Goal: Task Accomplishment & Management: Manage account settings

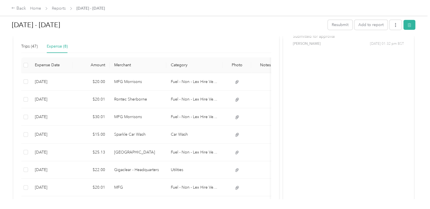
scroll to position [142, 0]
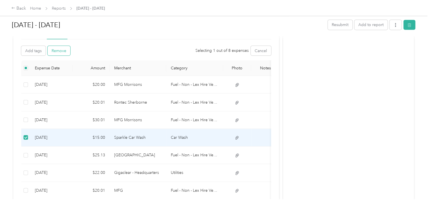
click at [62, 47] on button "Remove" at bounding box center [59, 51] width 23 height 10
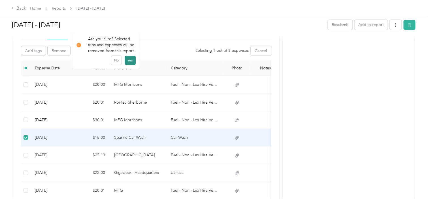
click at [129, 59] on button "Yes" at bounding box center [130, 60] width 11 height 9
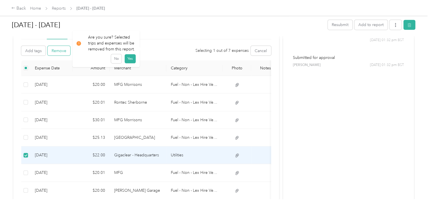
click at [60, 51] on button "Remove" at bounding box center [59, 51] width 23 height 10
click at [128, 58] on button "Yes" at bounding box center [130, 60] width 11 height 9
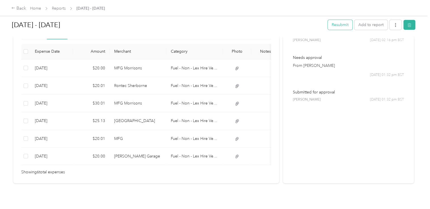
click at [339, 25] on button "Resubmit" at bounding box center [340, 25] width 25 height 10
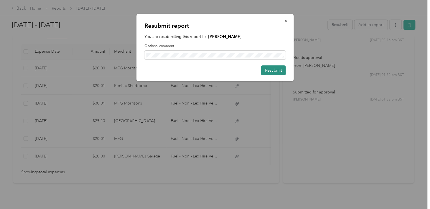
click at [271, 71] on button "Resubmit" at bounding box center [273, 70] width 25 height 10
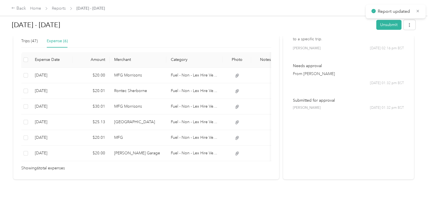
scroll to position [141, 0]
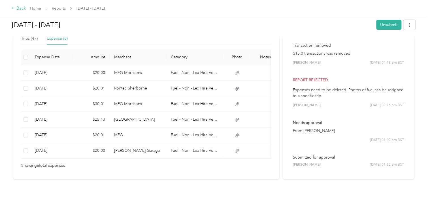
click at [21, 7] on div "Back" at bounding box center [18, 8] width 15 height 7
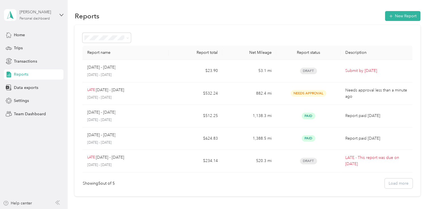
click at [43, 17] on div "Personal dashboard" at bounding box center [35, 18] width 30 height 3
click at [37, 45] on div "Team dashboard" at bounding box center [24, 45] width 30 height 6
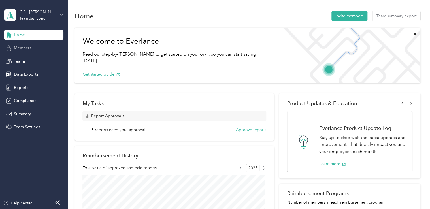
click at [19, 47] on span "Members" at bounding box center [22, 48] width 17 height 6
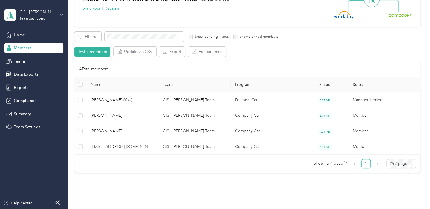
scroll to position [85, 0]
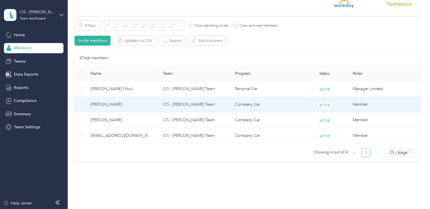
click at [361, 104] on td "Member" at bounding box center [384, 105] width 72 height 16
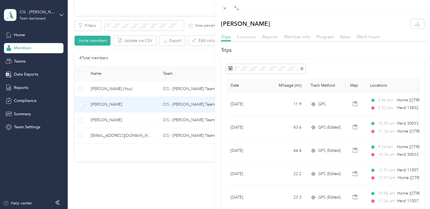
click at [248, 35] on span "Expenses" at bounding box center [246, 36] width 19 height 5
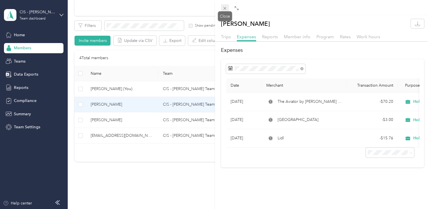
click at [226, 6] on icon at bounding box center [225, 8] width 5 height 5
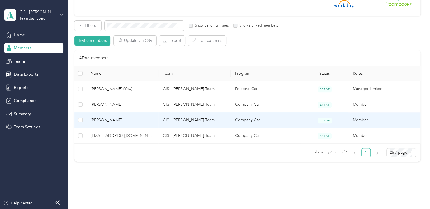
click at [111, 120] on span "[PERSON_NAME]" at bounding box center [122, 120] width 63 height 6
click at [112, 209] on div "Drag to resize Click to close Loading member data" at bounding box center [214, 209] width 428 height 0
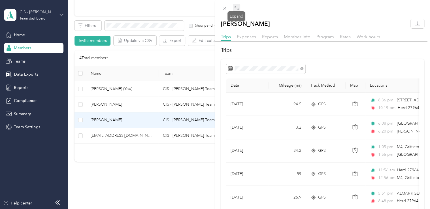
click at [235, 7] on icon at bounding box center [236, 8] width 5 height 5
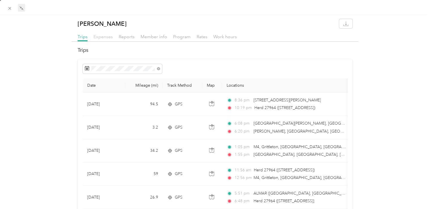
click at [104, 36] on span "Expenses" at bounding box center [103, 36] width 19 height 5
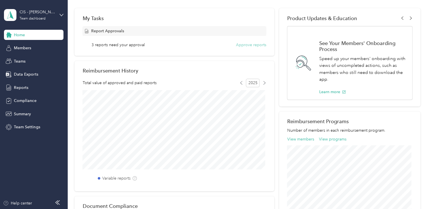
click at [244, 45] on button "Approve reports" at bounding box center [251, 45] width 30 height 6
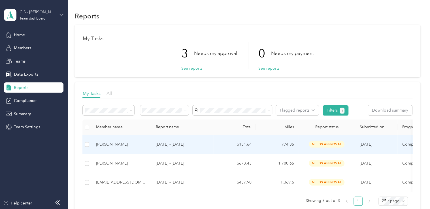
click at [101, 145] on div "[PERSON_NAME]" at bounding box center [121, 144] width 50 height 6
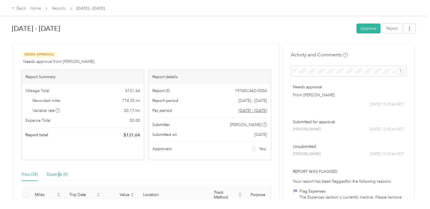
drag, startPoint x: 57, startPoint y: 175, endPoint x: 60, endPoint y: 175, distance: 3.1
click at [60, 175] on div "Expense (0)" at bounding box center [57, 175] width 21 height 6
click at [23, 9] on div "Back" at bounding box center [18, 8] width 15 height 7
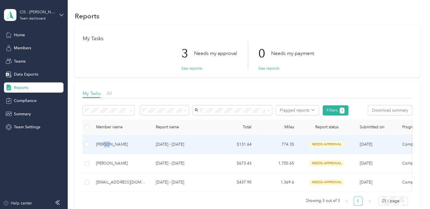
drag, startPoint x: 108, startPoint y: 145, endPoint x: 103, endPoint y: 145, distance: 4.6
click at [103, 145] on div "[PERSON_NAME]" at bounding box center [121, 144] width 50 height 6
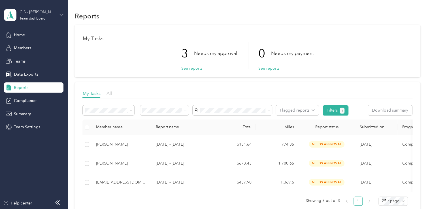
click at [61, 14] on icon at bounding box center [62, 15] width 4 height 4
click at [46, 59] on div "Personal dashboard" at bounding box center [63, 59] width 111 height 10
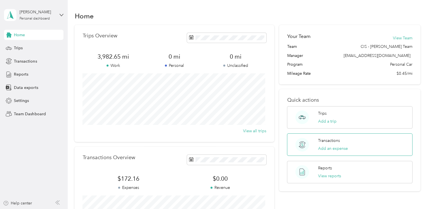
click at [331, 140] on p "Transactions" at bounding box center [329, 141] width 22 height 6
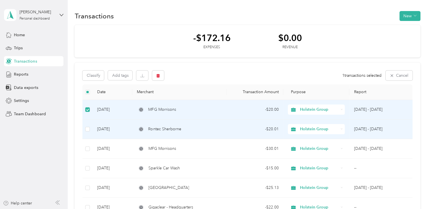
drag, startPoint x: 89, startPoint y: 123, endPoint x: 90, endPoint y: 133, distance: 10.2
click at [89, 123] on td at bounding box center [87, 130] width 10 height 20
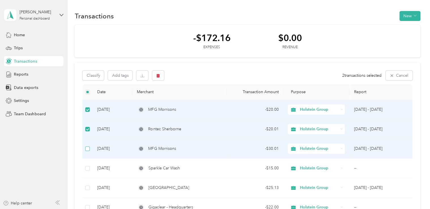
click at [87, 146] on label at bounding box center [87, 149] width 5 height 6
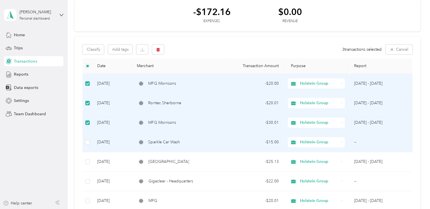
scroll to position [85, 0]
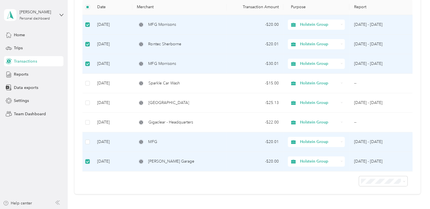
click at [91, 143] on td at bounding box center [87, 142] width 10 height 20
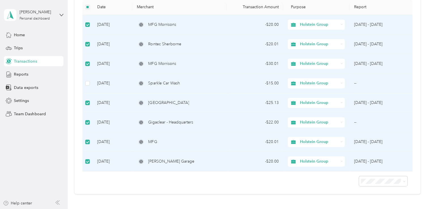
click at [91, 82] on td at bounding box center [87, 84] width 10 height 20
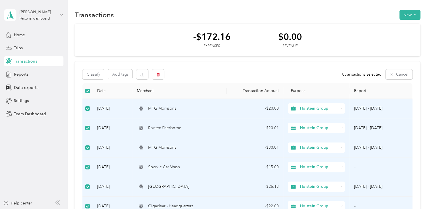
scroll to position [0, 0]
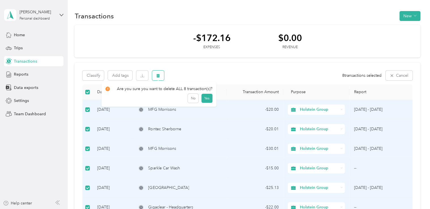
click at [159, 76] on icon "button" at bounding box center [158, 76] width 3 height 4
click at [205, 99] on button "Yes" at bounding box center [207, 99] width 11 height 9
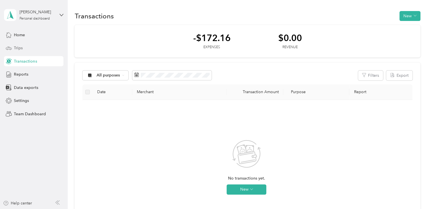
click at [22, 48] on span "Trips" at bounding box center [18, 48] width 9 height 6
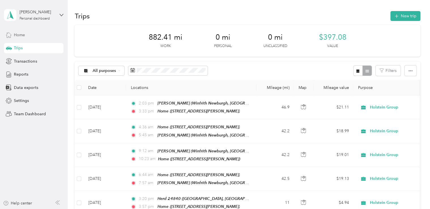
click at [19, 35] on span "Home" at bounding box center [19, 35] width 11 height 6
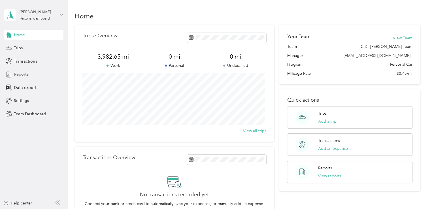
click at [22, 74] on span "Reports" at bounding box center [21, 74] width 14 height 6
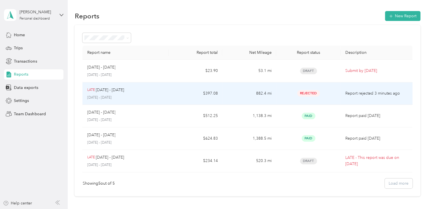
click at [310, 92] on span "Rejected" at bounding box center [308, 93] width 23 height 7
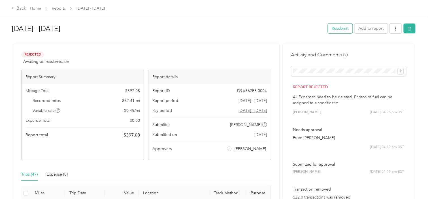
click at [337, 29] on button "Resubmit" at bounding box center [340, 29] width 25 height 10
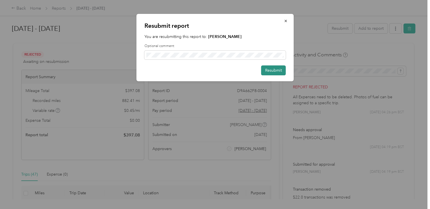
click at [271, 70] on button "Resubmit" at bounding box center [273, 70] width 25 height 10
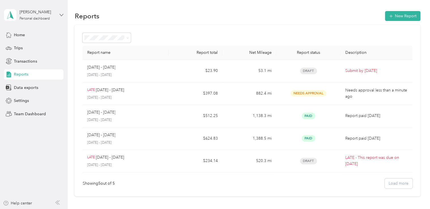
click at [61, 15] on icon at bounding box center [62, 15] width 4 height 4
click at [40, 46] on div "Team dashboard" at bounding box center [63, 47] width 111 height 10
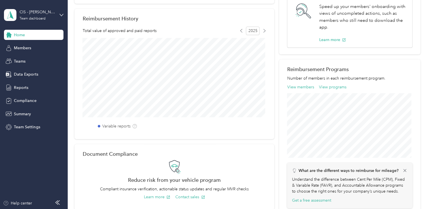
scroll to position [103, 0]
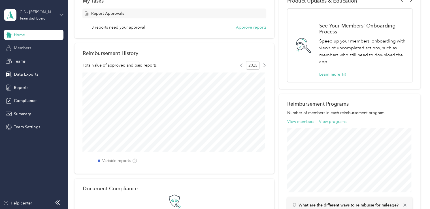
click at [20, 47] on span "Members" at bounding box center [22, 48] width 17 height 6
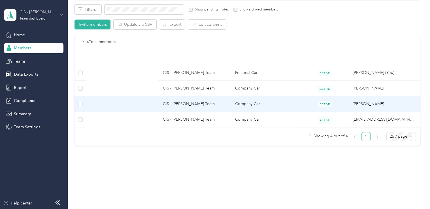
scroll to position [101, 0]
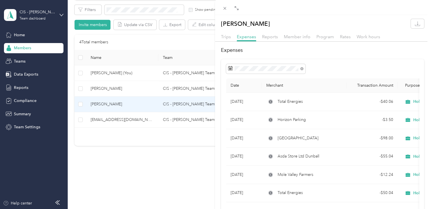
click at [134, 104] on div "[PERSON_NAME] Trips Expenses Reports Member info Program Rates Work hours Expen…" at bounding box center [215, 104] width 430 height 209
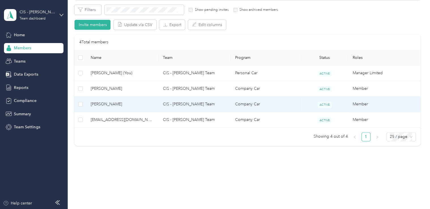
click at [103, 103] on span "[PERSON_NAME]" at bounding box center [122, 104] width 63 height 6
click at [103, 209] on div "Drag to resize Click to close [PERSON_NAME] Trips Expenses Reports Member info …" at bounding box center [214, 209] width 428 height 0
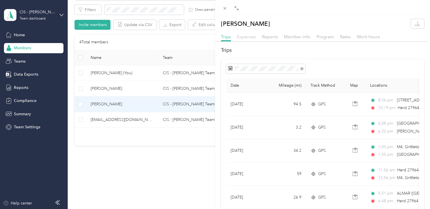
click at [246, 37] on span "Expenses" at bounding box center [246, 36] width 19 height 5
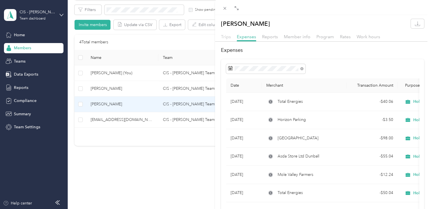
click at [227, 38] on span "Trips" at bounding box center [226, 36] width 10 height 5
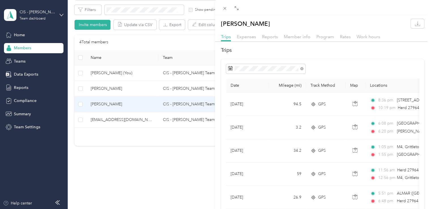
click at [17, 62] on div "[PERSON_NAME] Trips Expenses Reports Member info Program Rates Work hours Trips…" at bounding box center [215, 104] width 430 height 209
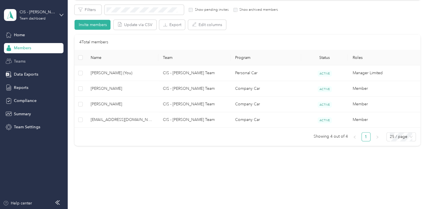
click at [17, 61] on span "Teams" at bounding box center [20, 61] width 12 height 6
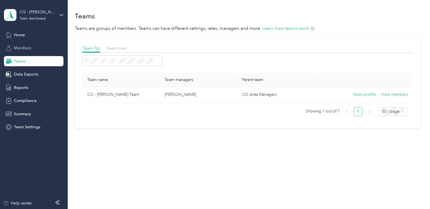
click at [18, 48] on span "Members" at bounding box center [22, 48] width 17 height 6
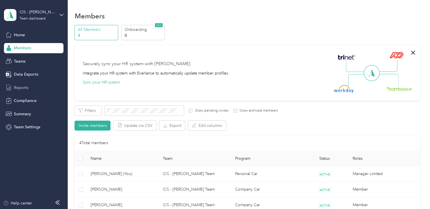
click at [18, 88] on span "Reports" at bounding box center [21, 88] width 14 height 6
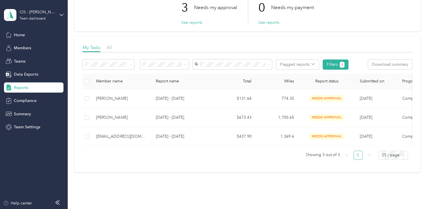
scroll to position [57, 0]
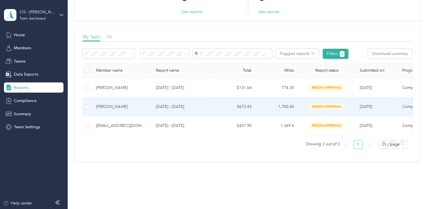
click at [114, 106] on div "[PERSON_NAME]" at bounding box center [121, 107] width 50 height 6
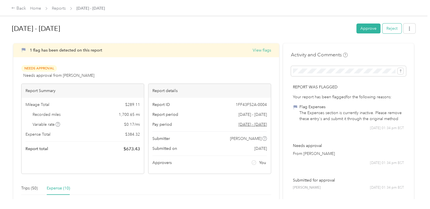
click at [392, 29] on button "Reject" at bounding box center [392, 29] width 19 height 10
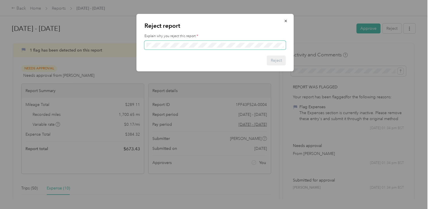
click at [187, 48] on span at bounding box center [215, 45] width 141 height 9
click at [276, 60] on button "Reject" at bounding box center [276, 61] width 19 height 10
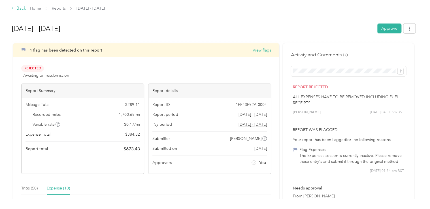
click at [21, 8] on div "Back" at bounding box center [18, 8] width 15 height 7
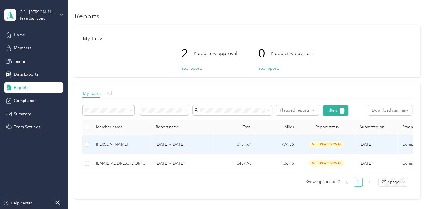
click at [172, 143] on p "[DATE] - [DATE]" at bounding box center [182, 144] width 53 height 6
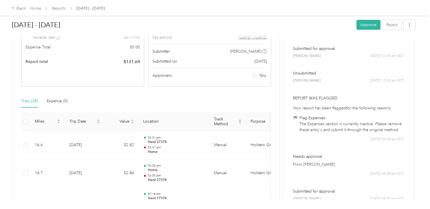
scroll to position [85, 0]
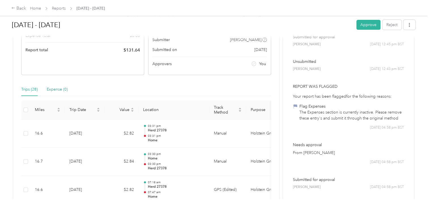
click at [55, 90] on div "Expense (0)" at bounding box center [57, 89] width 21 height 6
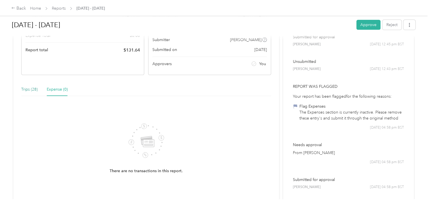
click at [22, 89] on div "Trips (28)" at bounding box center [29, 89] width 16 height 6
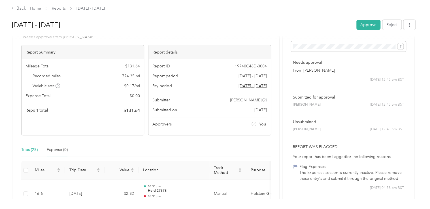
scroll to position [0, 0]
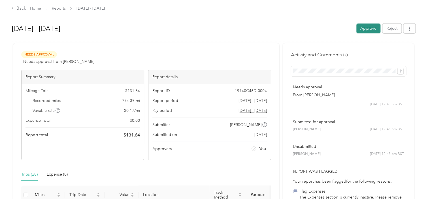
click at [369, 29] on button "Approve" at bounding box center [369, 29] width 24 height 10
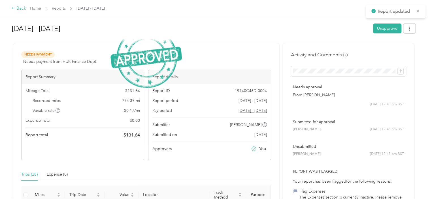
click at [21, 7] on div "Back" at bounding box center [18, 8] width 15 height 7
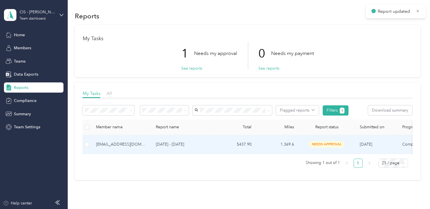
click at [173, 145] on p "[DATE] - [DATE]" at bounding box center [182, 144] width 53 height 6
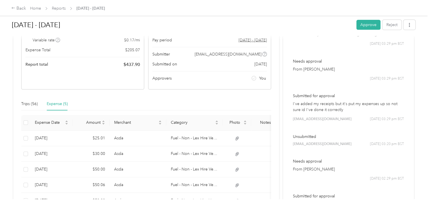
scroll to position [85, 0]
click at [394, 26] on button "Reject" at bounding box center [392, 25] width 19 height 10
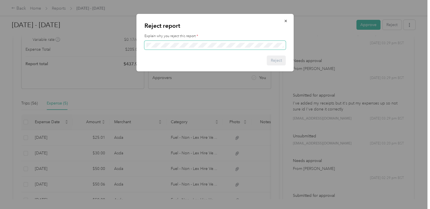
click at [155, 41] on span at bounding box center [215, 45] width 141 height 9
click at [279, 60] on button "Reject" at bounding box center [276, 61] width 19 height 10
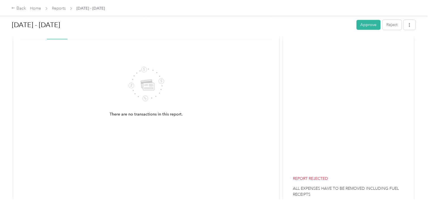
scroll to position [128, 0]
